Goal: Book appointment/travel/reservation

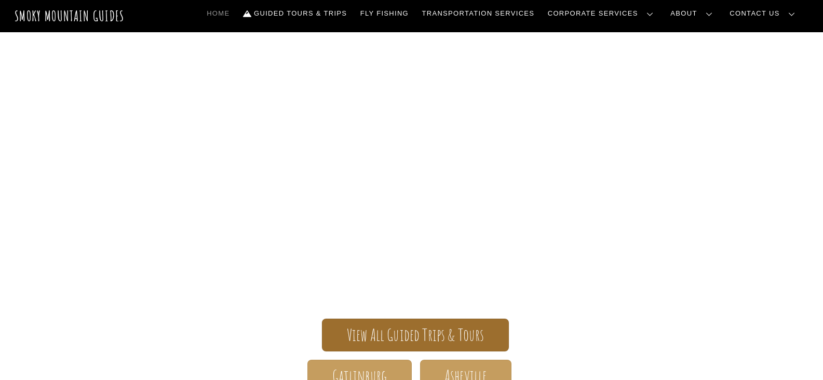
click at [417, 332] on span "View All Guided Trips & Tours" at bounding box center [416, 334] width 138 height 11
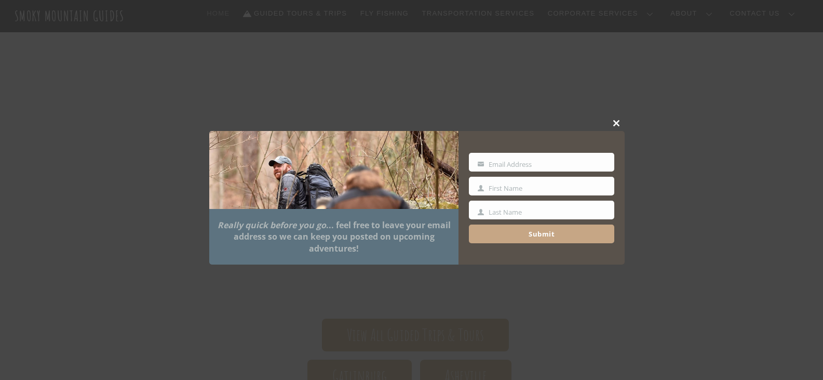
click at [615, 122] on span at bounding box center [617, 123] width 16 height 6
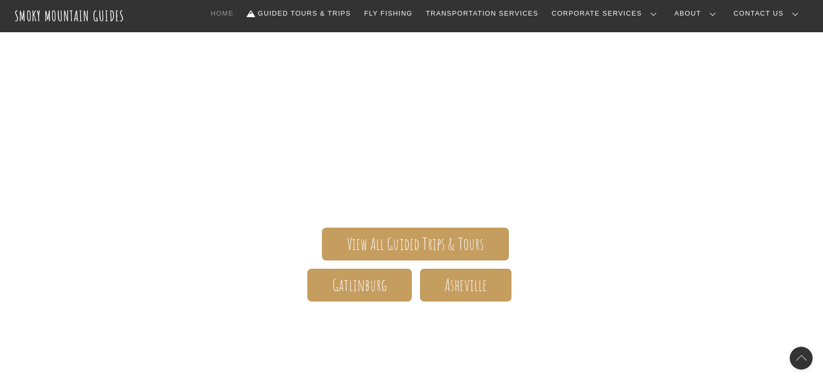
scroll to position [86, 0]
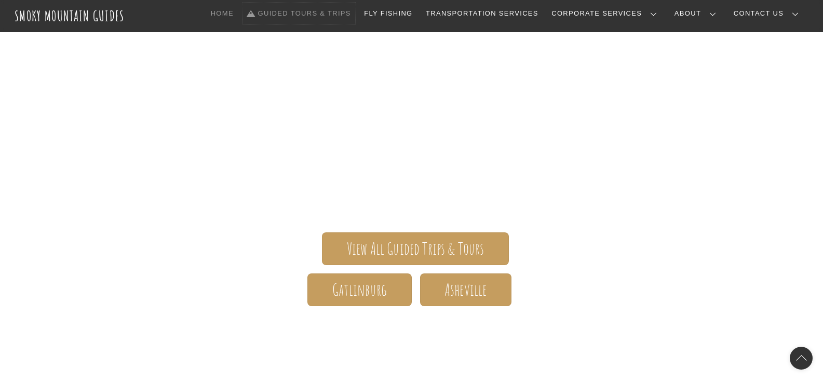
click at [343, 12] on link "Guided Tours & Trips" at bounding box center [299, 14] width 112 height 22
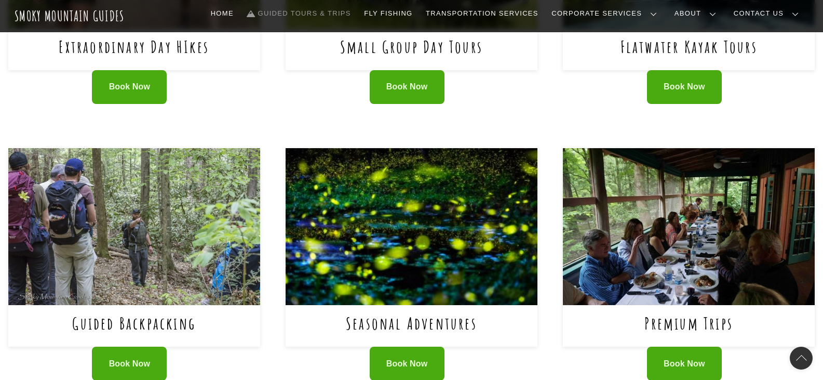
scroll to position [602, 0]
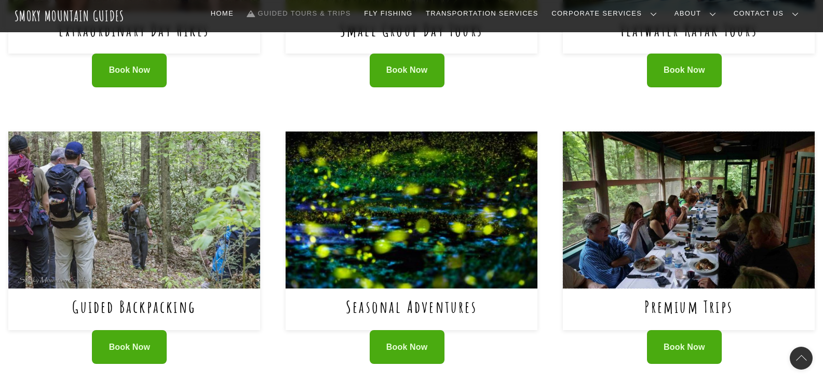
click at [702, 214] on img at bounding box center [689, 209] width 252 height 157
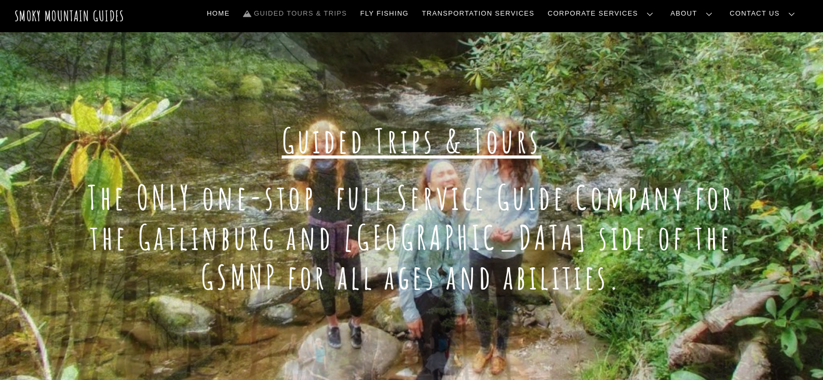
scroll to position [0, 0]
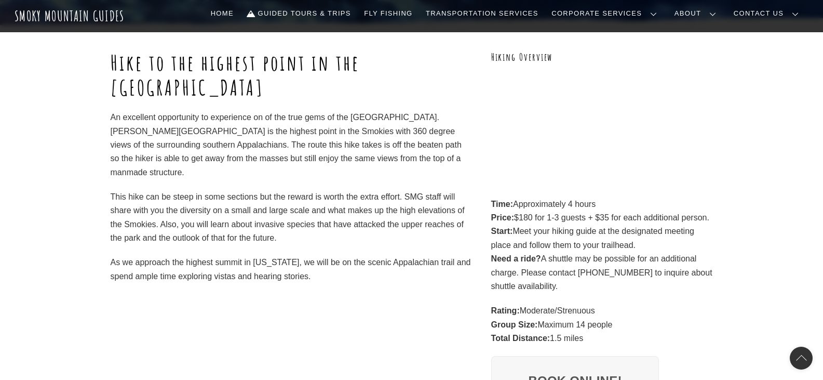
scroll to position [142, 0]
